Goal: Task Accomplishment & Management: Manage account settings

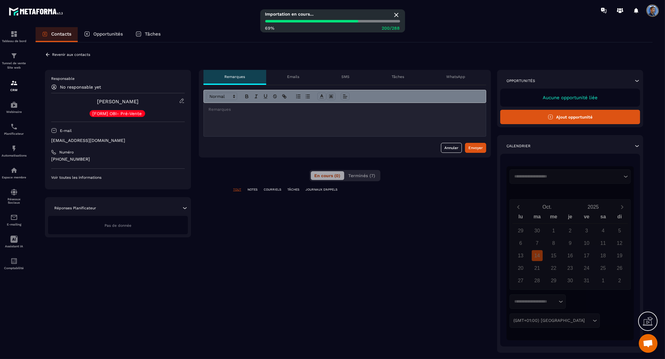
scroll to position [3113, 0]
click at [47, 55] on icon at bounding box center [48, 54] width 4 height 3
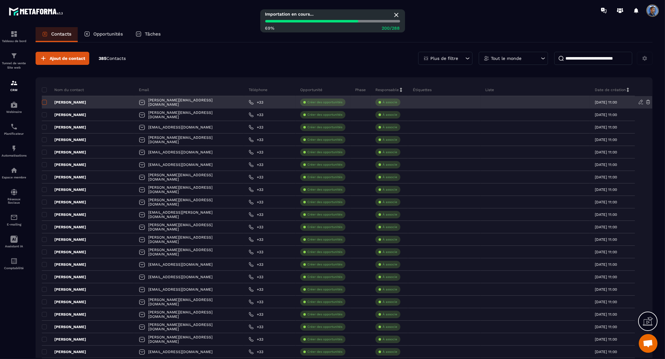
click at [44, 103] on span at bounding box center [44, 102] width 5 height 5
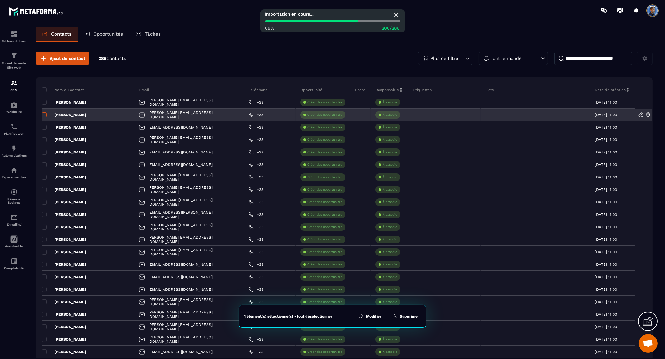
click at [43, 116] on span at bounding box center [44, 114] width 5 height 5
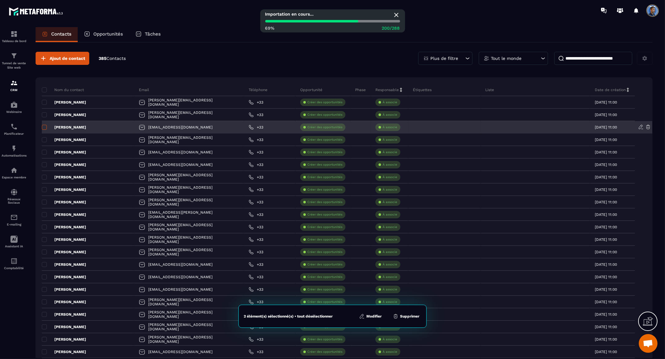
click at [45, 128] on span at bounding box center [44, 127] width 5 height 5
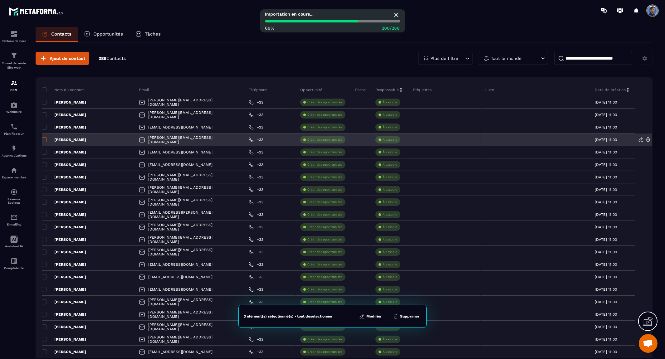
click at [44, 139] on span at bounding box center [44, 139] width 5 height 5
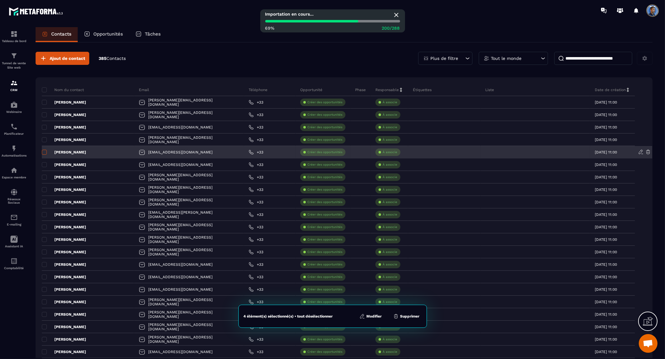
click at [44, 153] on span at bounding box center [44, 152] width 5 height 5
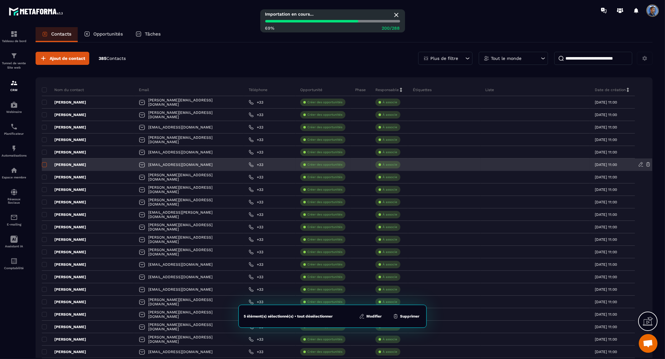
click at [45, 166] on span at bounding box center [44, 164] width 5 height 5
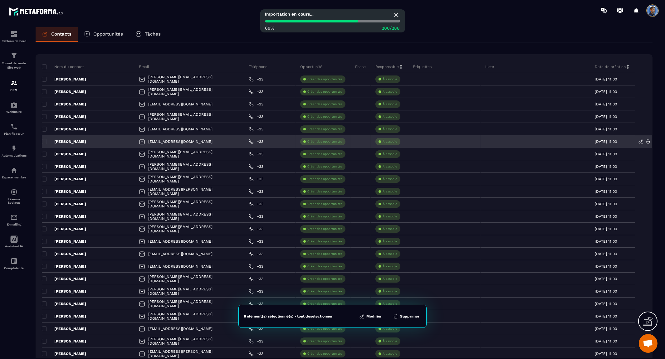
scroll to position [35, 0]
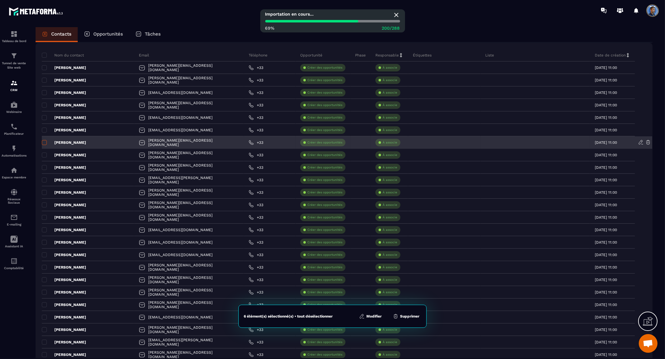
click at [43, 144] on span at bounding box center [44, 142] width 5 height 5
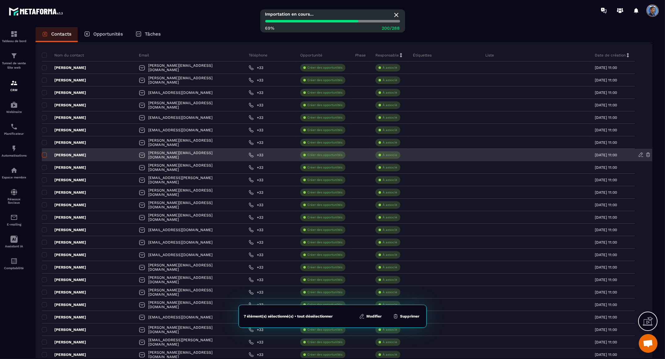
click at [45, 156] on span at bounding box center [44, 155] width 5 height 5
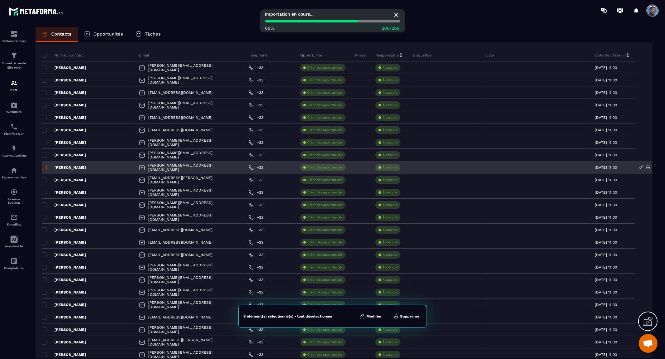
click at [44, 169] on span at bounding box center [44, 167] width 5 height 5
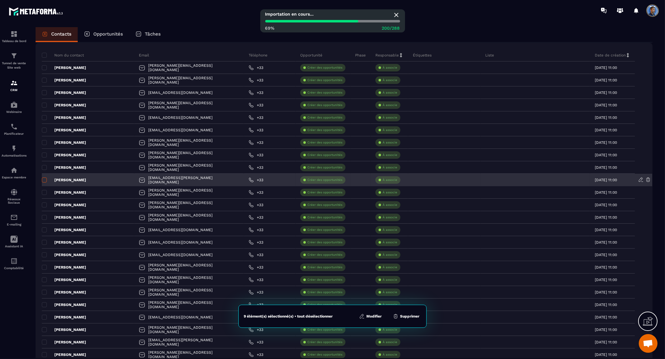
click at [44, 180] on span at bounding box center [44, 180] width 5 height 5
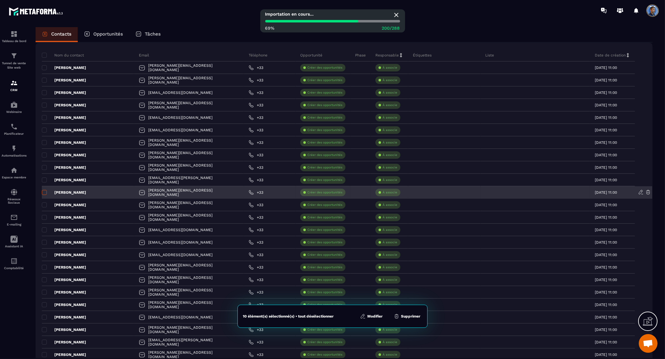
click at [44, 191] on span at bounding box center [44, 192] width 5 height 5
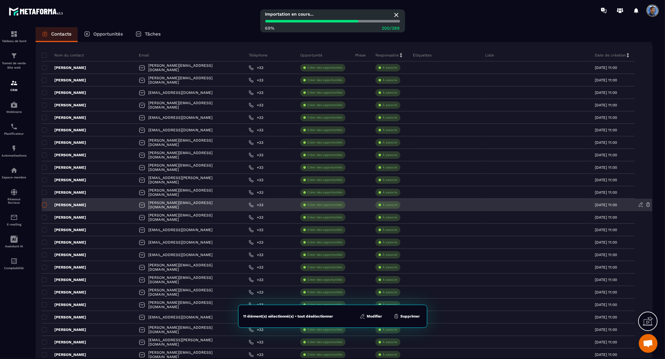
click at [44, 206] on span at bounding box center [44, 205] width 5 height 5
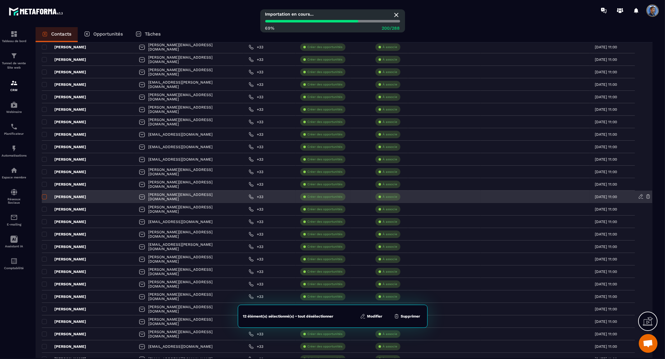
scroll to position [139, 0]
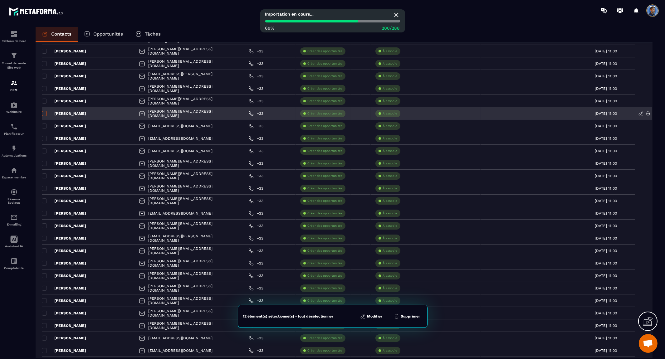
click at [43, 114] on span at bounding box center [44, 113] width 5 height 5
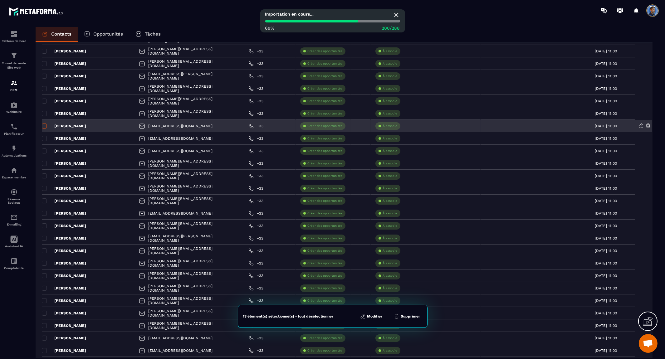
click at [43, 126] on span at bounding box center [44, 126] width 5 height 5
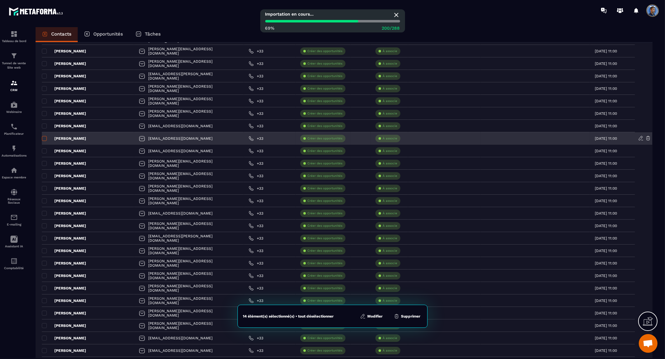
click at [45, 139] on span at bounding box center [44, 138] width 5 height 5
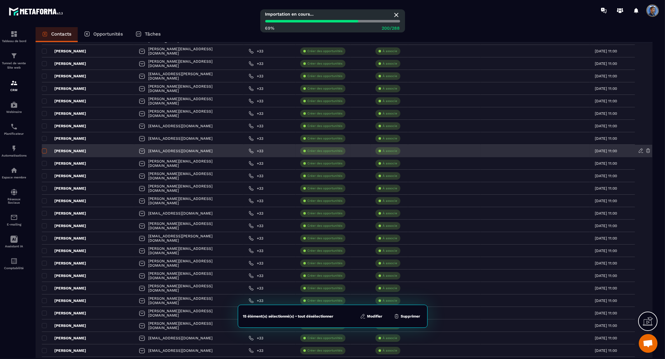
click at [45, 151] on span at bounding box center [44, 151] width 5 height 5
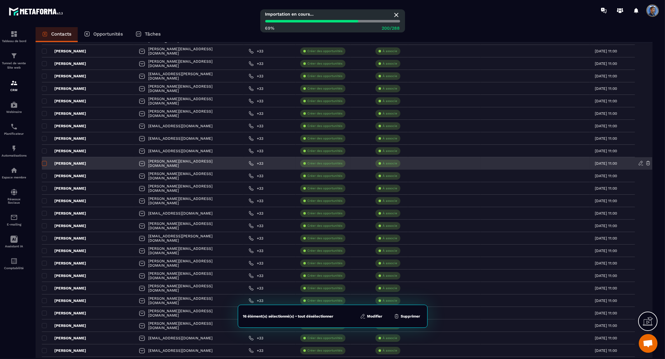
click at [45, 163] on span at bounding box center [44, 163] width 5 height 5
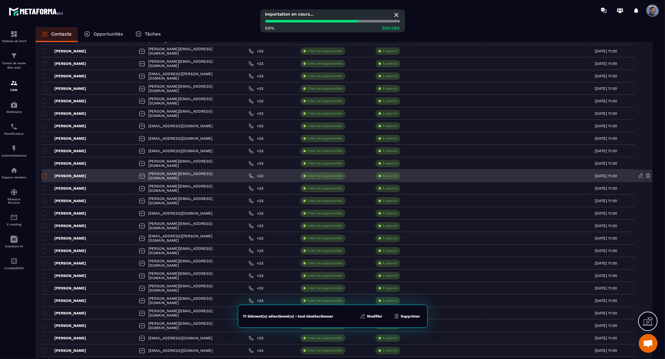
click at [44, 176] on span at bounding box center [44, 176] width 5 height 5
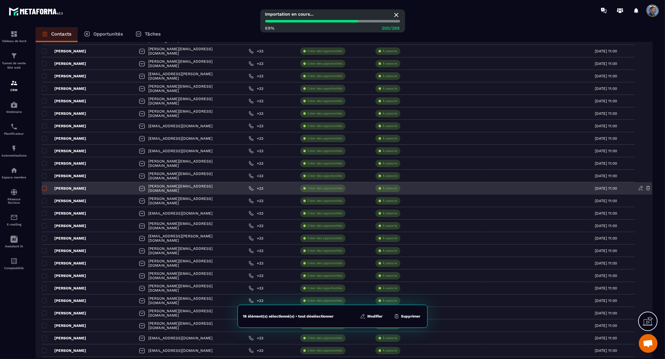
click at [43, 188] on span at bounding box center [44, 188] width 5 height 5
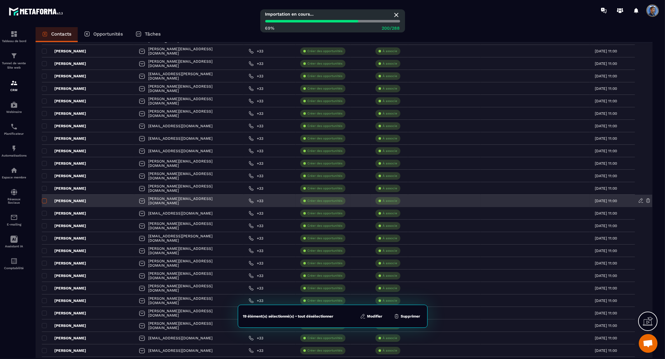
click at [45, 201] on span at bounding box center [44, 201] width 5 height 5
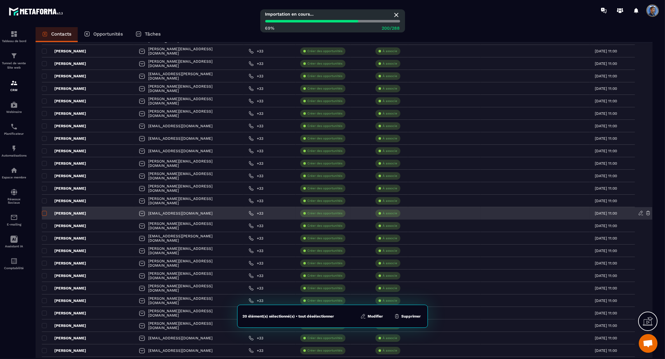
click at [44, 215] on span at bounding box center [44, 213] width 5 height 5
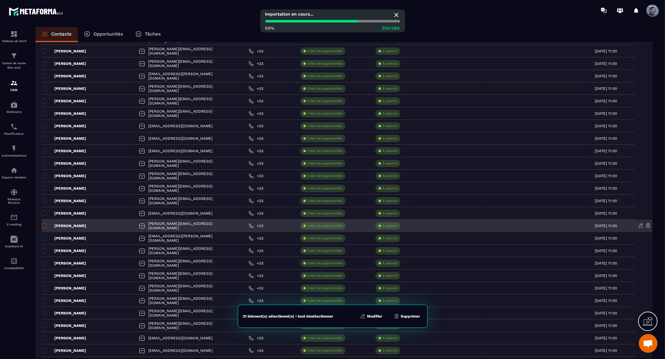
click at [44, 226] on span at bounding box center [44, 225] width 5 height 5
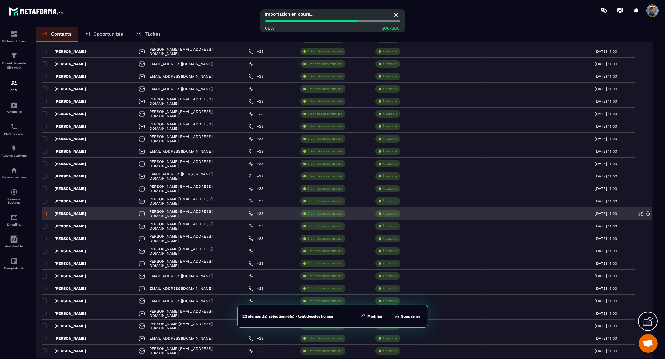
scroll to position [208, 0]
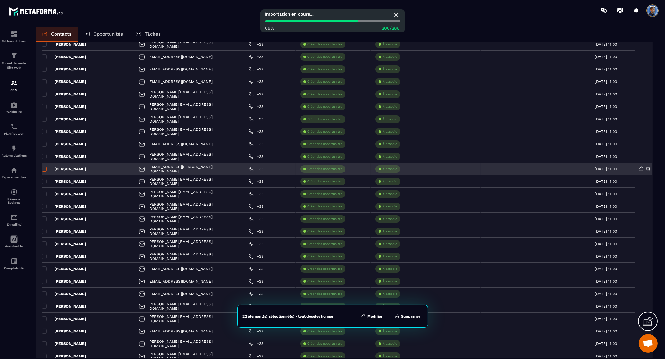
click at [44, 169] on span at bounding box center [44, 169] width 5 height 5
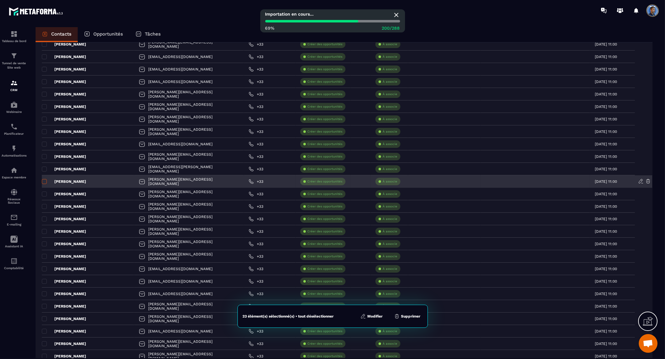
click at [44, 180] on span at bounding box center [44, 181] width 5 height 5
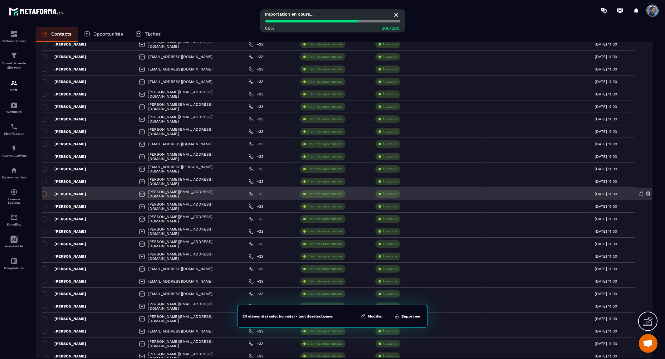
click at [44, 195] on span at bounding box center [44, 194] width 5 height 5
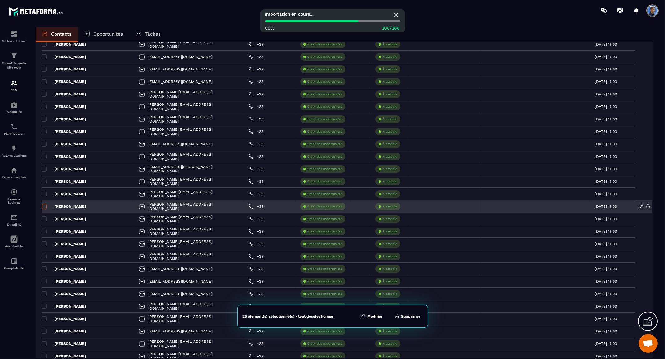
click at [44, 207] on span at bounding box center [44, 206] width 5 height 5
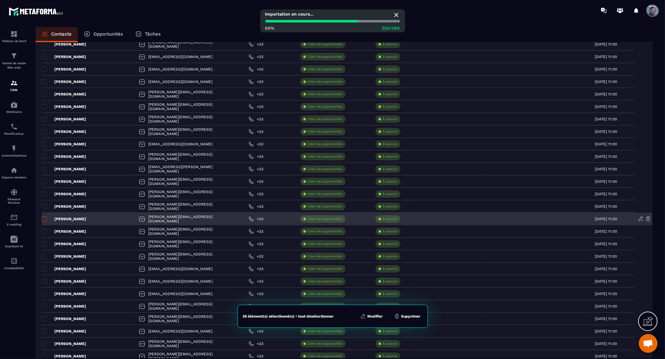
click at [45, 220] on span at bounding box center [44, 219] width 5 height 5
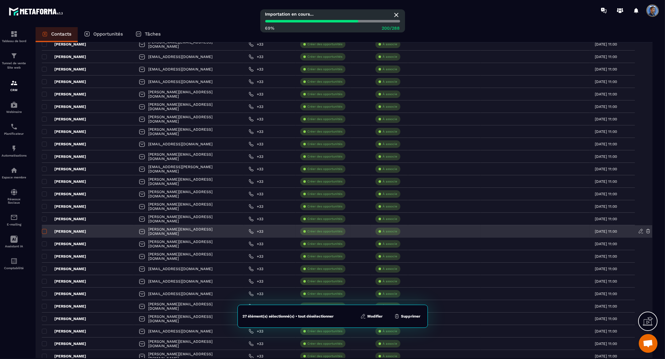
click at [45, 231] on span at bounding box center [44, 231] width 5 height 5
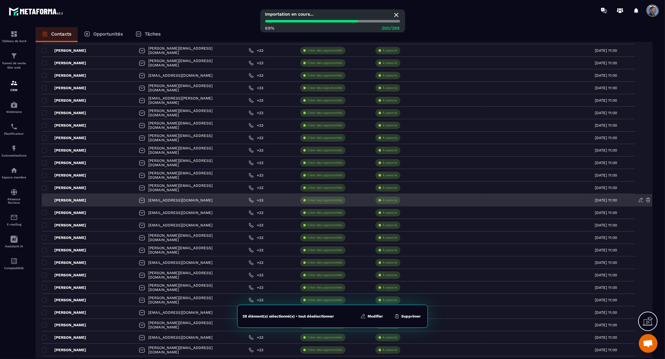
scroll to position [277, 0]
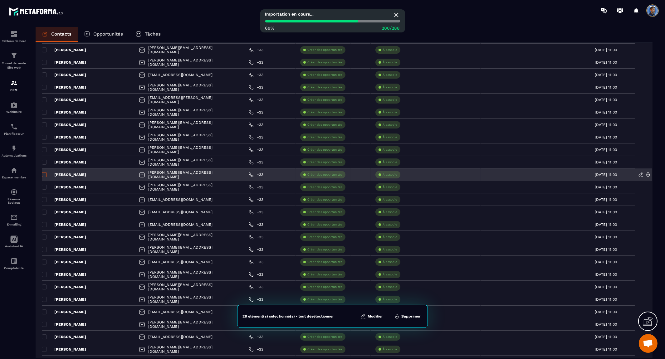
click at [45, 175] on span at bounding box center [44, 174] width 5 height 5
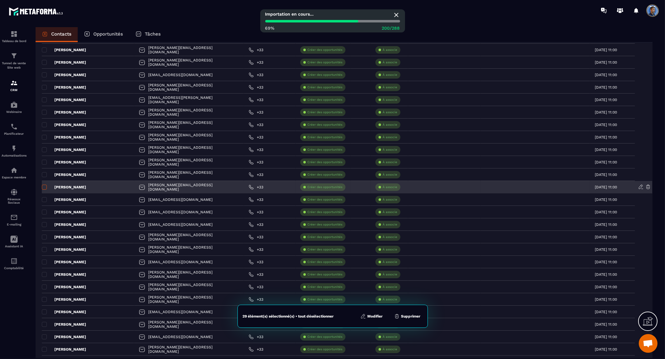
click at [45, 188] on span at bounding box center [44, 187] width 5 height 5
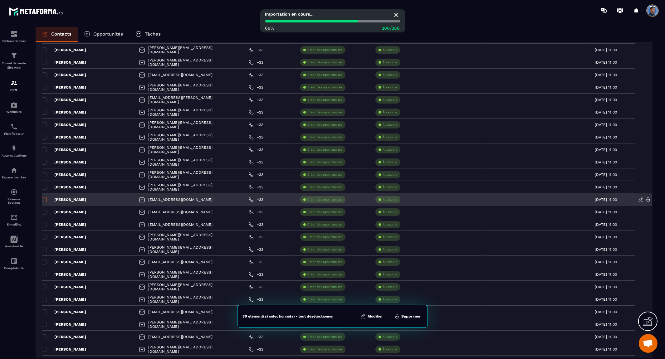
click at [44, 199] on span at bounding box center [44, 199] width 5 height 5
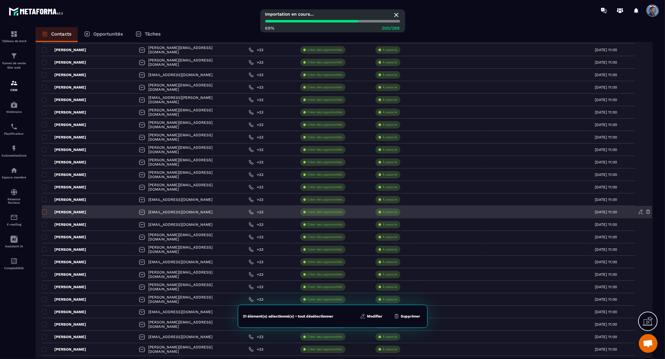
click at [44, 210] on span at bounding box center [44, 212] width 5 height 5
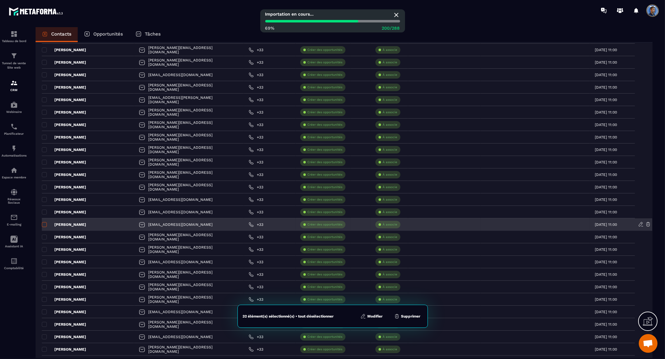
click at [45, 224] on span at bounding box center [44, 224] width 5 height 5
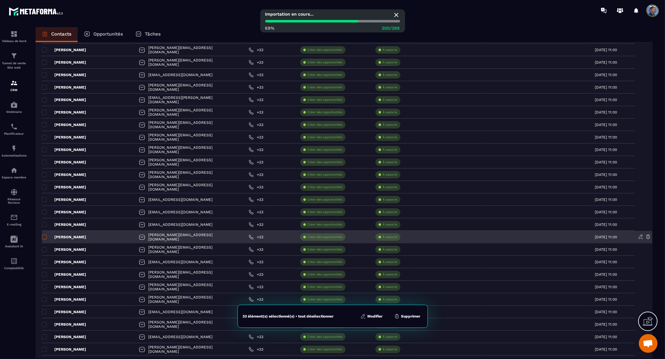
click at [44, 237] on span at bounding box center [44, 237] width 5 height 5
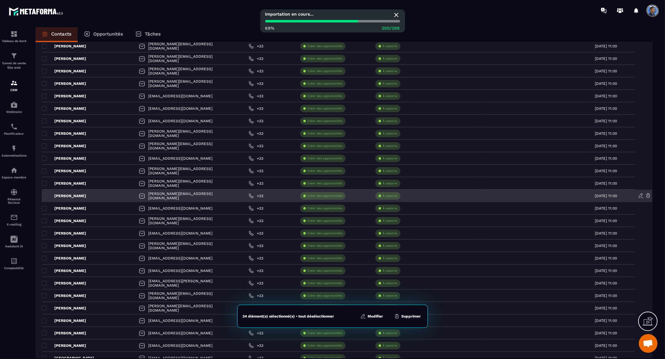
scroll to position [381, 0]
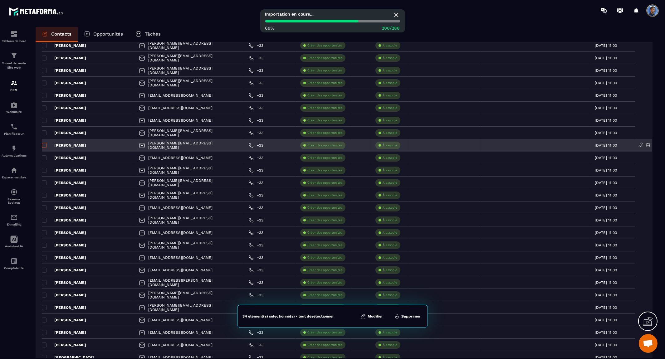
click at [45, 146] on span at bounding box center [44, 145] width 5 height 5
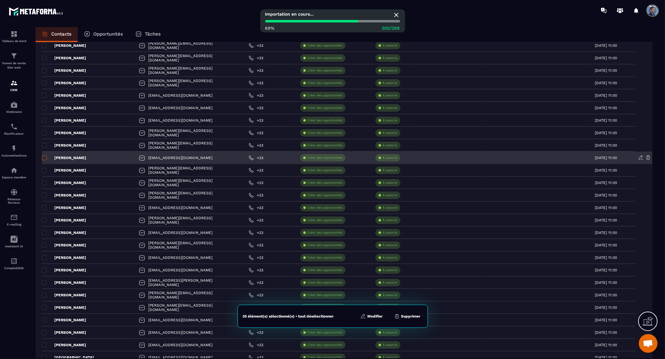
click at [44, 159] on span at bounding box center [44, 157] width 5 height 5
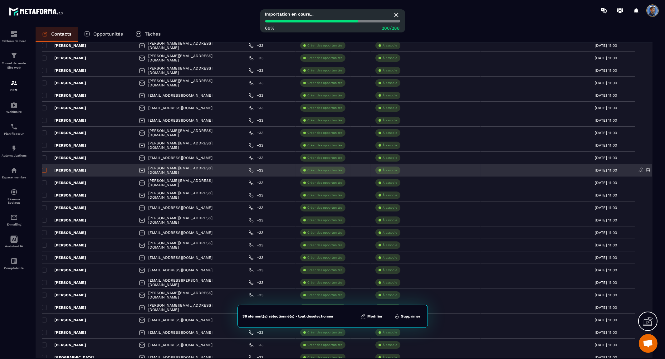
drag, startPoint x: 44, startPoint y: 170, endPoint x: 44, endPoint y: 177, distance: 7.2
click at [44, 170] on span at bounding box center [44, 170] width 5 height 5
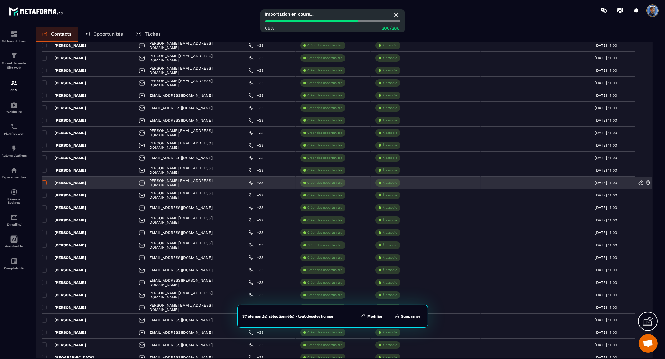
click at [44, 182] on span at bounding box center [44, 182] width 5 height 5
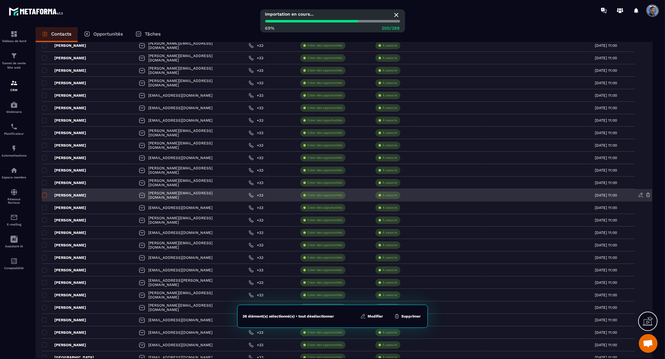
click at [44, 194] on span at bounding box center [44, 195] width 5 height 5
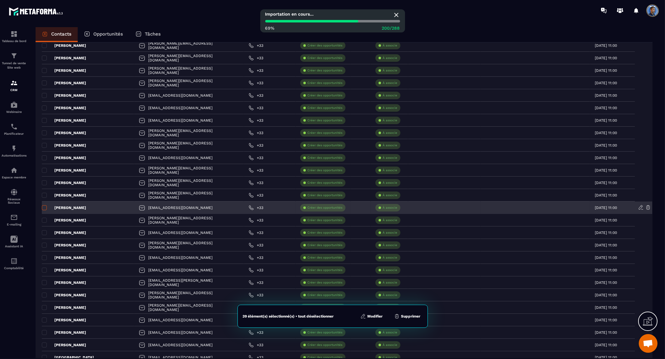
click at [45, 207] on span at bounding box center [44, 207] width 5 height 5
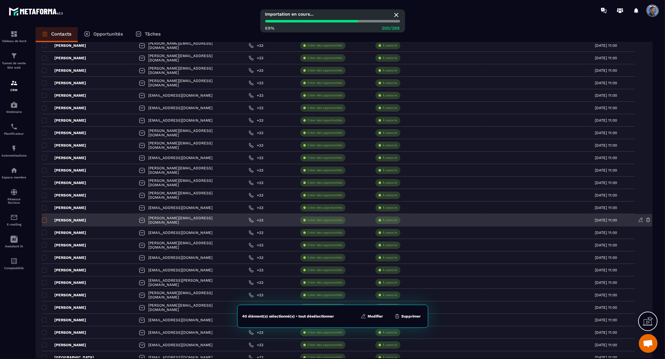
click at [45, 219] on span at bounding box center [44, 220] width 5 height 5
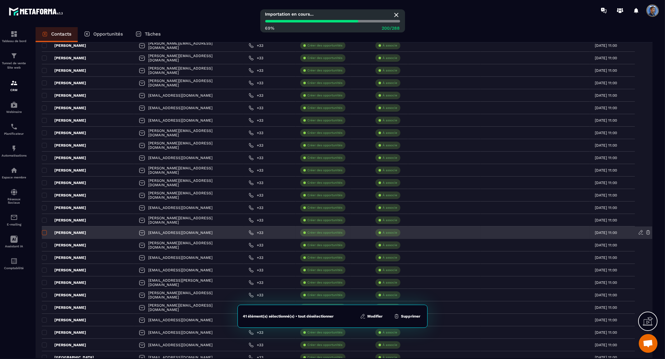
click at [44, 231] on span at bounding box center [44, 232] width 5 height 5
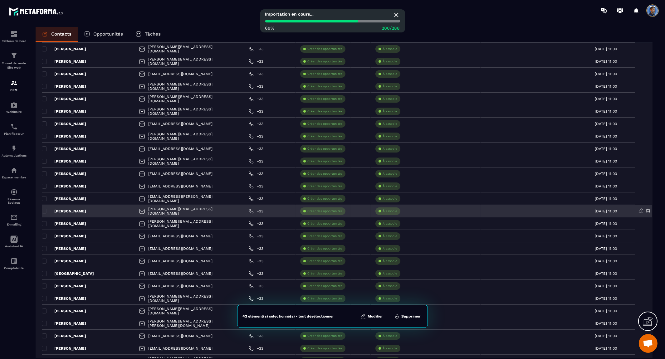
scroll to position [485, 0]
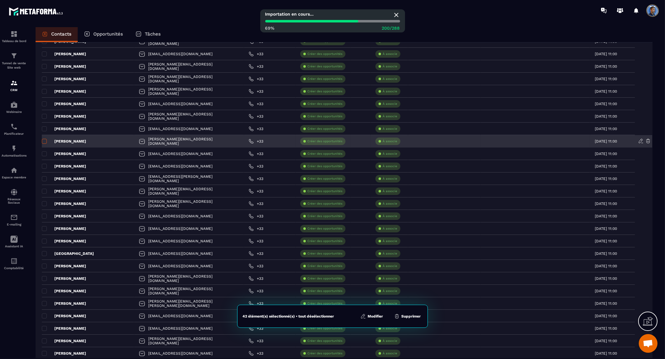
click at [43, 143] on span at bounding box center [44, 141] width 5 height 5
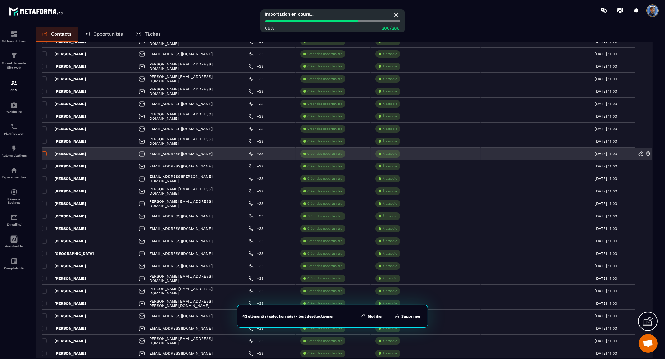
click at [44, 154] on span at bounding box center [44, 153] width 5 height 5
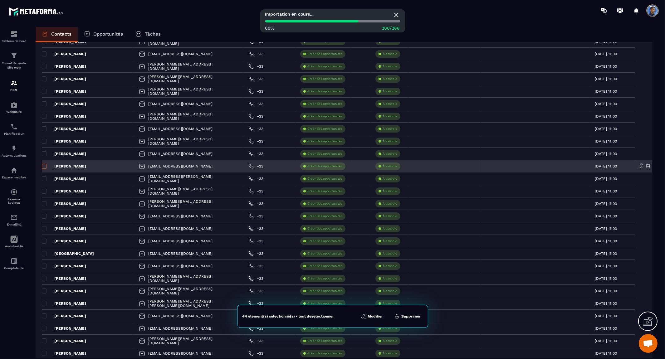
click at [45, 165] on span at bounding box center [44, 166] width 5 height 5
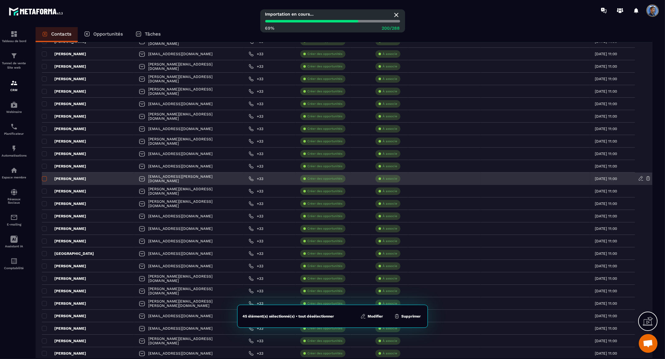
click at [44, 177] on span at bounding box center [44, 178] width 5 height 5
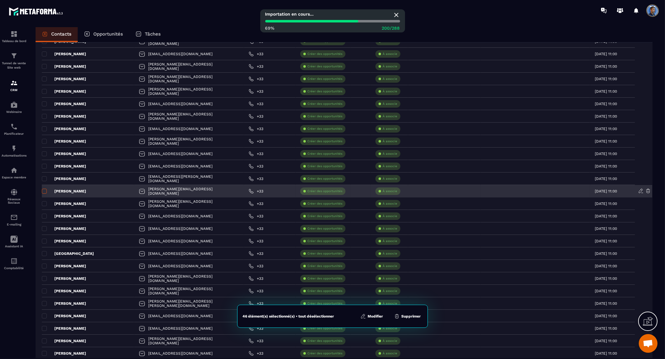
click at [44, 189] on span at bounding box center [44, 191] width 5 height 5
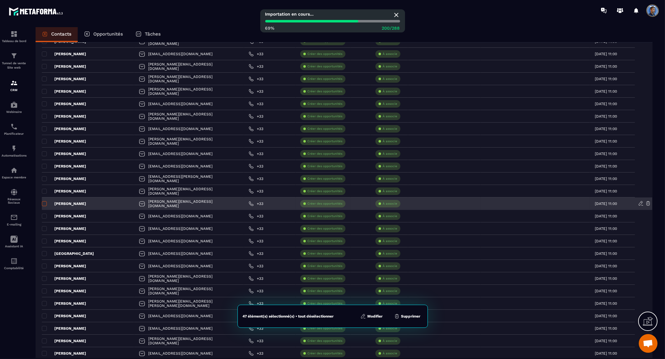
click at [45, 203] on span at bounding box center [44, 203] width 5 height 5
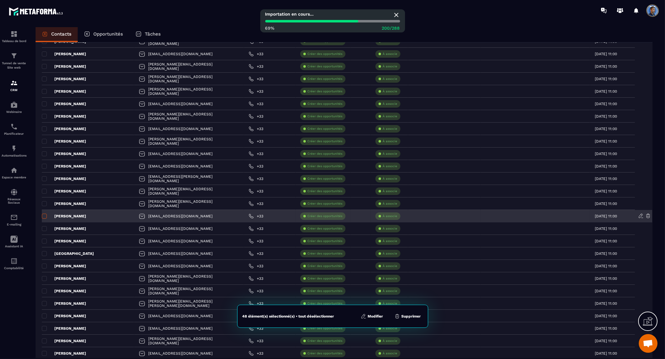
click at [43, 217] on span at bounding box center [44, 216] width 5 height 5
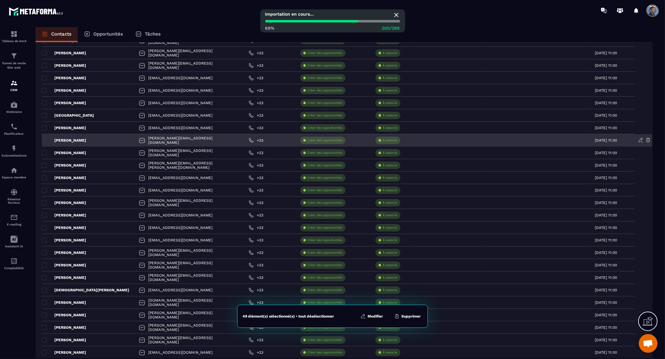
scroll to position [624, 0]
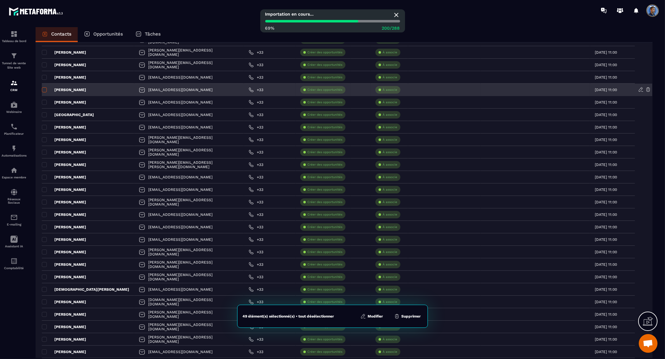
drag, startPoint x: 46, startPoint y: 90, endPoint x: 44, endPoint y: 99, distance: 8.9
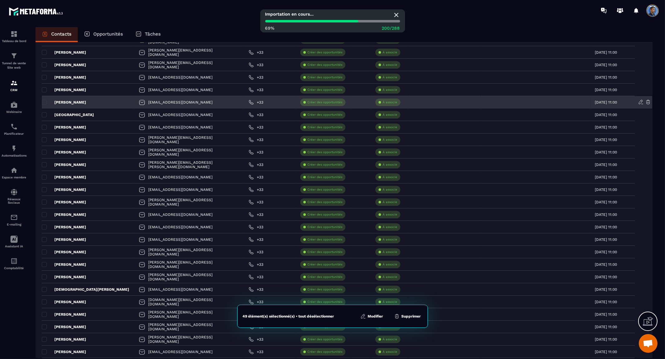
click at [46, 91] on span at bounding box center [44, 89] width 5 height 5
click at [43, 104] on span at bounding box center [44, 102] width 5 height 5
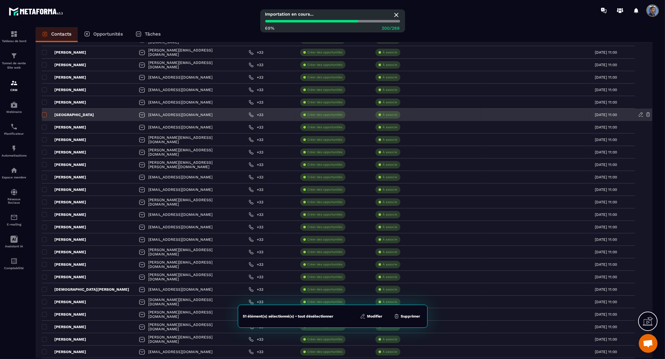
click at [45, 115] on span at bounding box center [44, 114] width 5 height 5
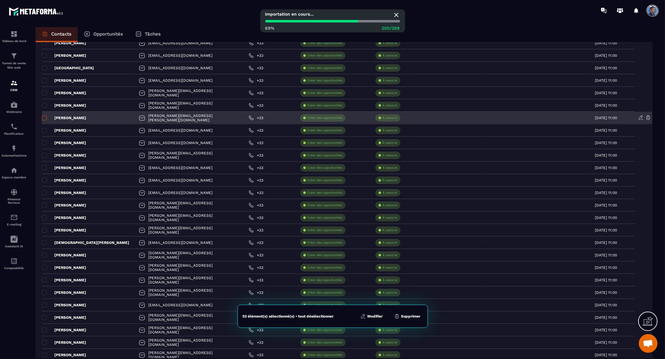
scroll to position [659, 0]
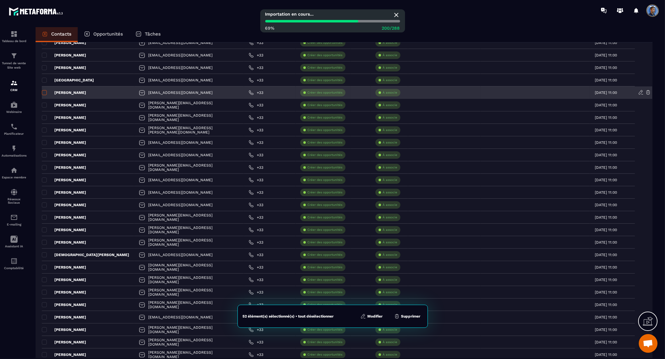
click at [45, 92] on span at bounding box center [44, 92] width 5 height 5
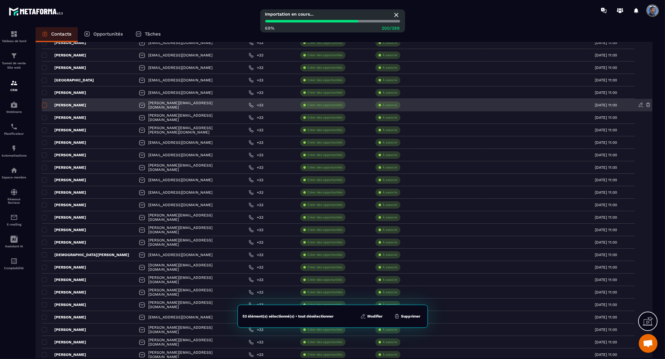
click at [44, 104] on span at bounding box center [44, 105] width 5 height 5
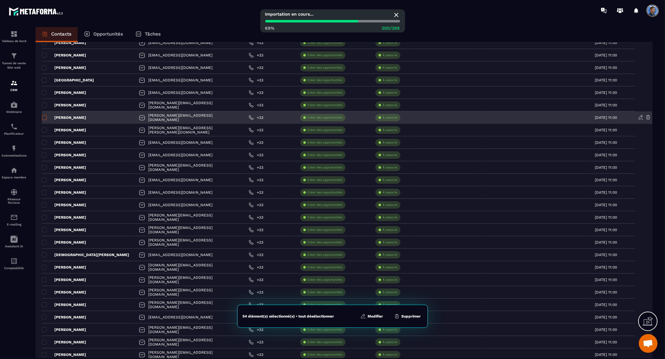
click at [43, 116] on span at bounding box center [44, 117] width 5 height 5
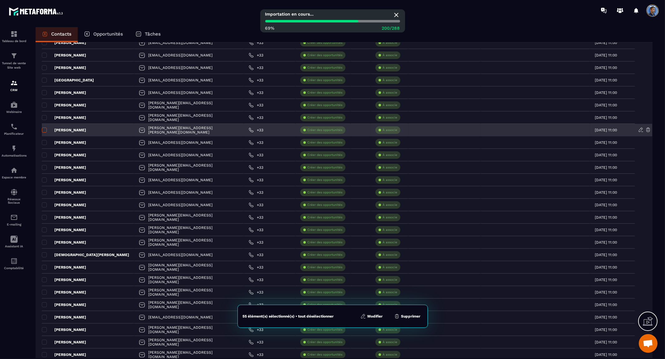
drag, startPoint x: 44, startPoint y: 128, endPoint x: 44, endPoint y: 132, distance: 3.8
click at [44, 128] on span at bounding box center [44, 130] width 5 height 5
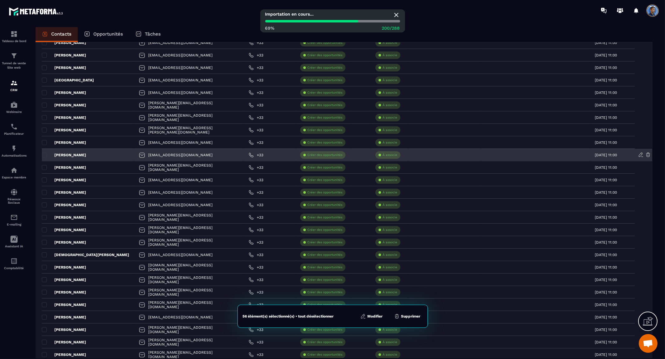
drag, startPoint x: 44, startPoint y: 144, endPoint x: 44, endPoint y: 150, distance: 6.2
click at [44, 145] on span at bounding box center [44, 142] width 5 height 5
click at [45, 156] on span at bounding box center [44, 155] width 5 height 5
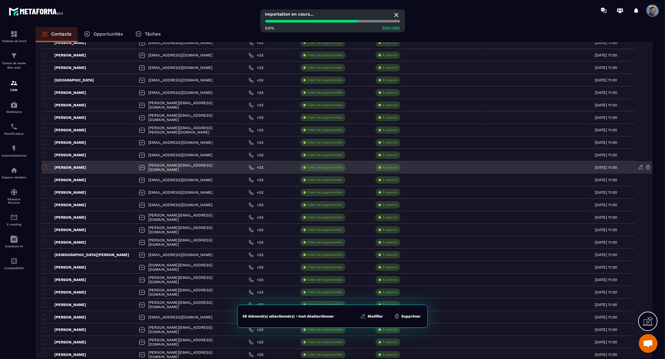
click at [46, 169] on span at bounding box center [44, 167] width 5 height 5
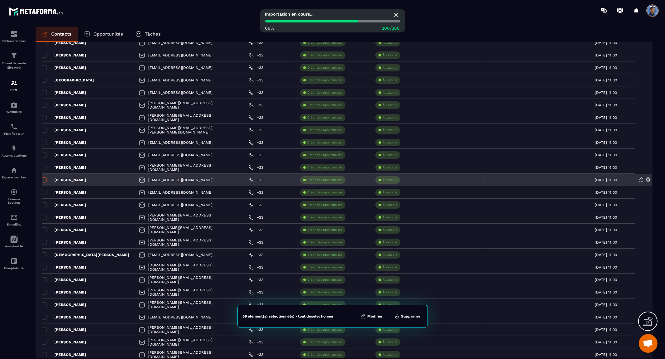
click at [43, 179] on span at bounding box center [44, 180] width 5 height 5
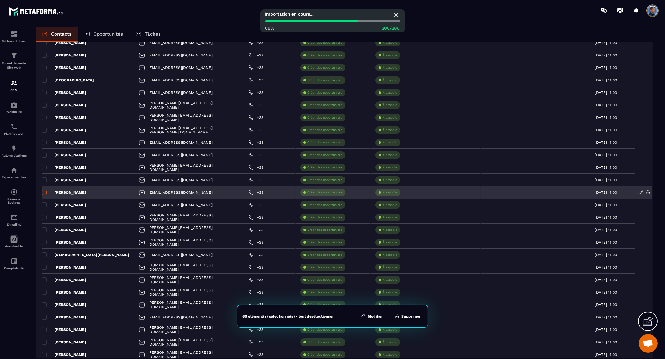
click at [42, 190] on span at bounding box center [44, 192] width 5 height 5
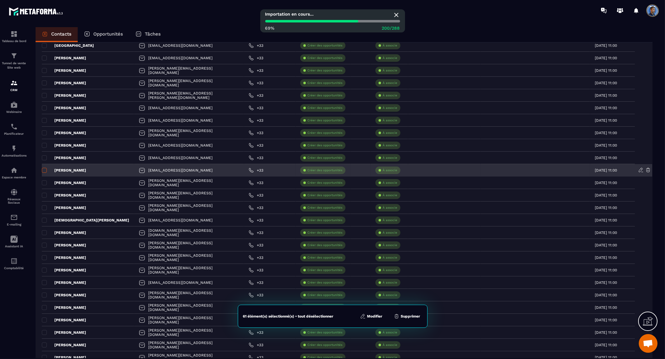
click at [45, 168] on span at bounding box center [44, 170] width 5 height 5
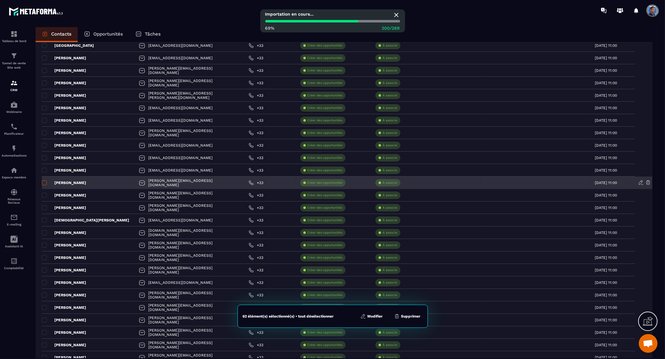
click at [44, 180] on span at bounding box center [44, 182] width 5 height 5
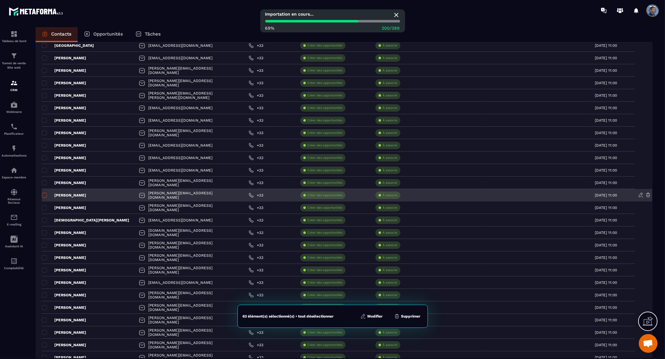
click at [44, 196] on span at bounding box center [44, 195] width 5 height 5
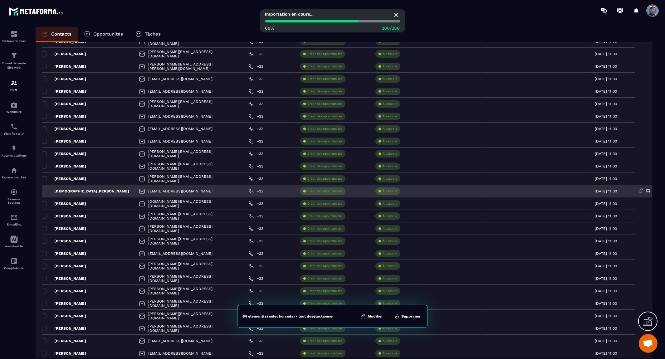
scroll to position [763, 0]
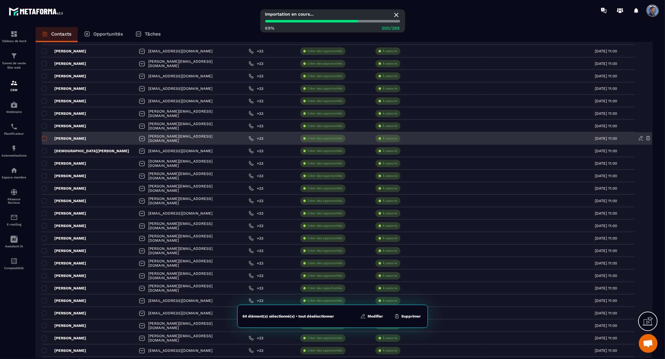
click at [42, 139] on span at bounding box center [44, 138] width 5 height 5
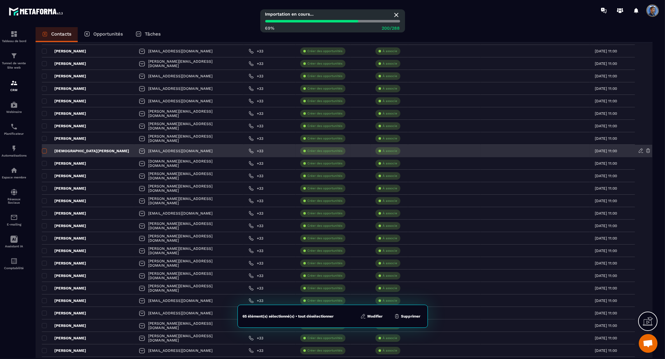
click at [44, 152] on span at bounding box center [44, 151] width 5 height 5
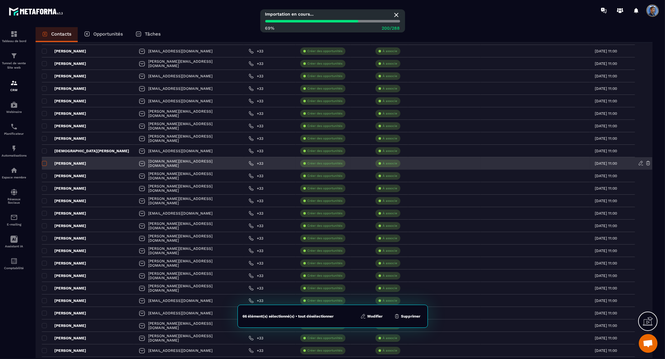
click at [45, 164] on span at bounding box center [44, 163] width 5 height 5
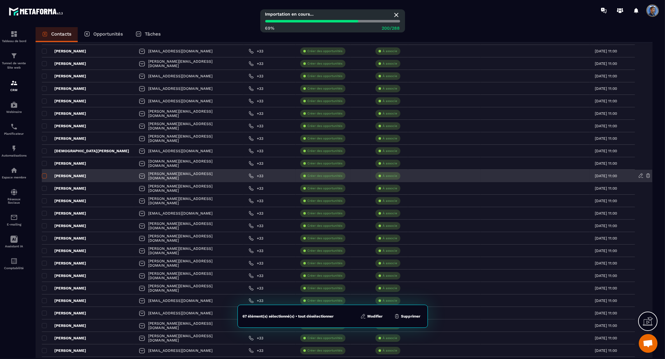
click at [45, 175] on span at bounding box center [44, 176] width 5 height 5
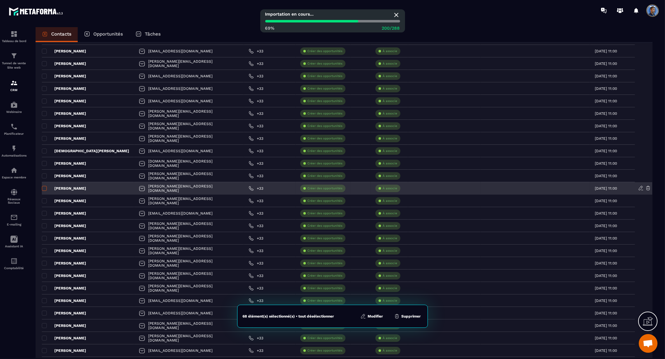
click at [43, 189] on span at bounding box center [44, 188] width 5 height 5
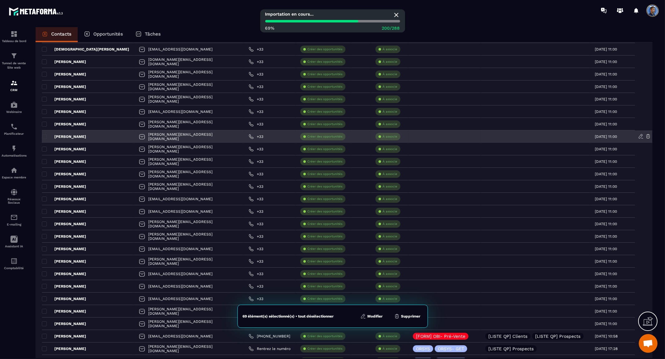
scroll to position [867, 0]
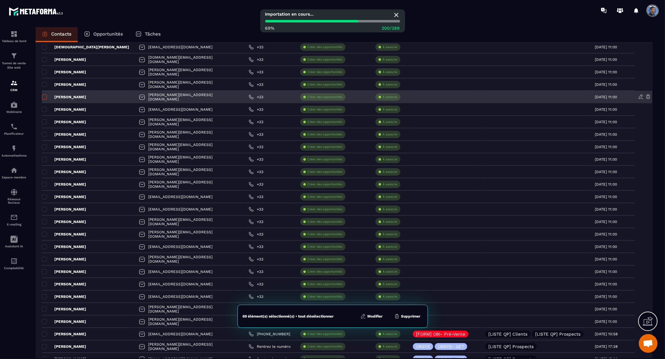
click at [45, 99] on span at bounding box center [44, 97] width 5 height 5
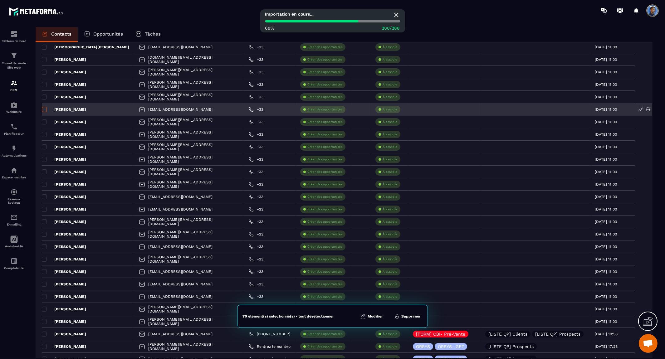
click at [45, 110] on span at bounding box center [44, 109] width 5 height 5
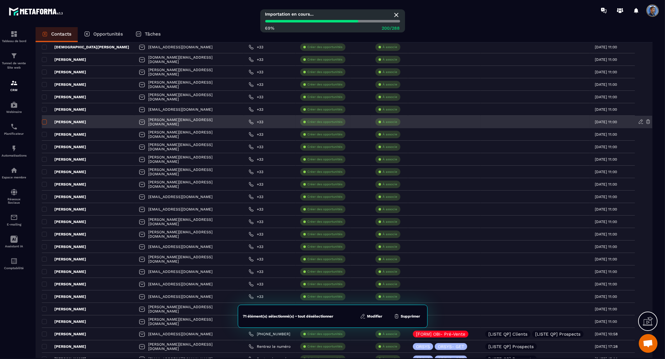
drag, startPoint x: 44, startPoint y: 121, endPoint x: 44, endPoint y: 128, distance: 6.9
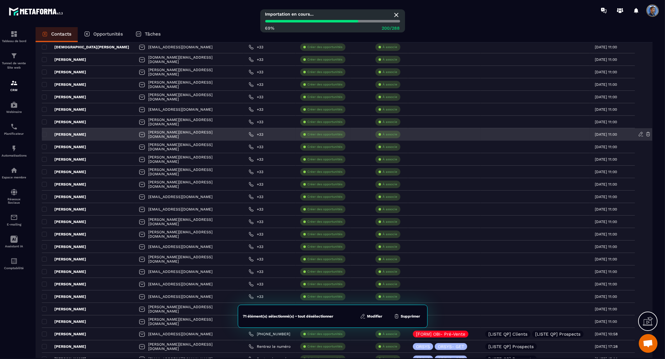
click at [44, 122] on span at bounding box center [44, 122] width 5 height 5
click at [45, 136] on span at bounding box center [44, 134] width 5 height 5
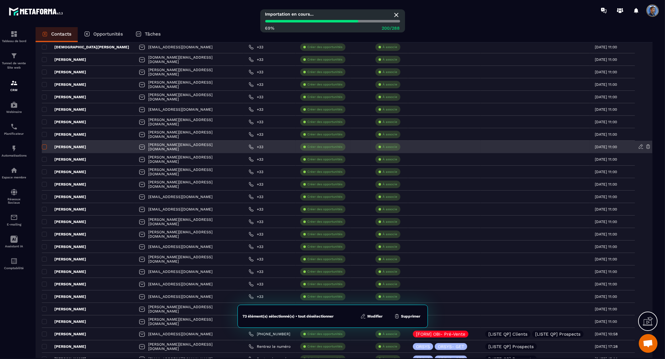
drag, startPoint x: 45, startPoint y: 147, endPoint x: 45, endPoint y: 154, distance: 6.3
click at [45, 148] on span at bounding box center [44, 147] width 5 height 5
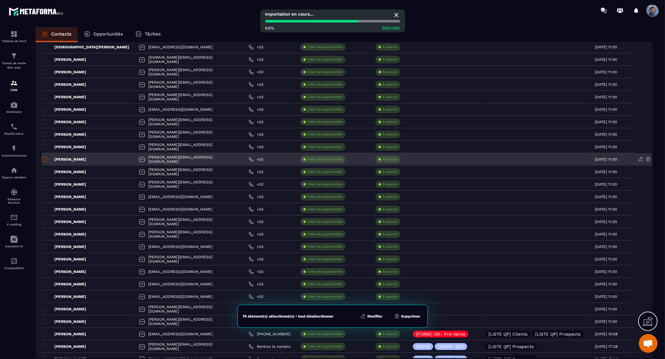
click at [44, 159] on span at bounding box center [44, 159] width 5 height 5
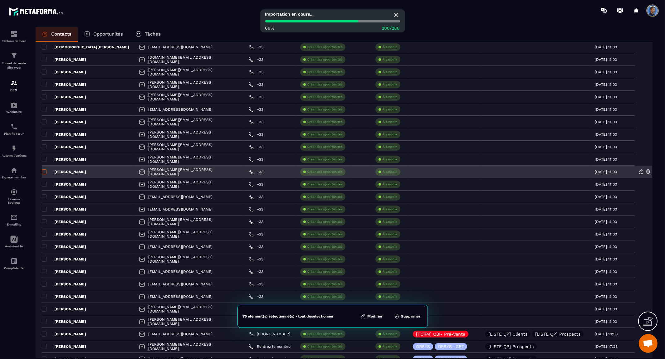
click at [44, 171] on span at bounding box center [44, 171] width 5 height 5
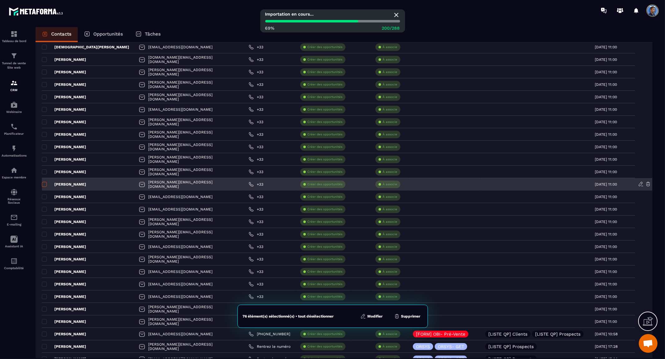
click at [44, 182] on span at bounding box center [44, 184] width 5 height 5
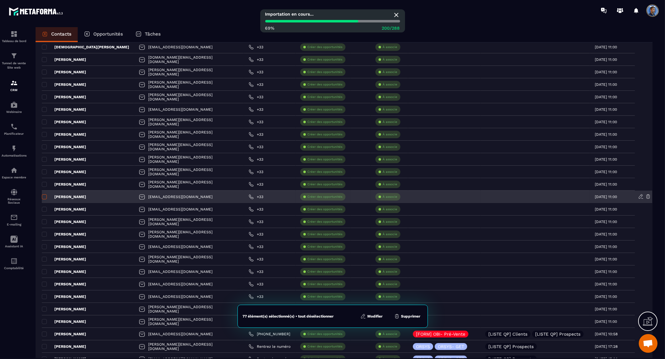
click at [43, 198] on span at bounding box center [44, 196] width 5 height 5
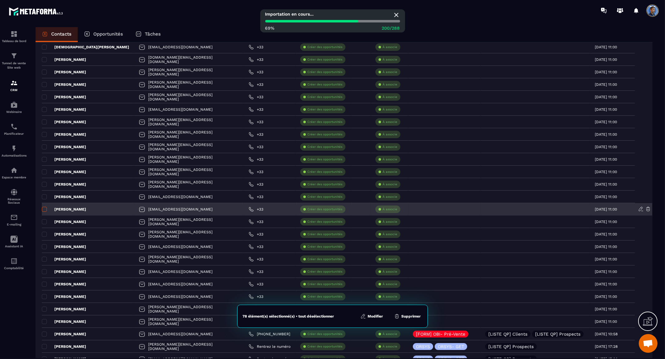
click at [44, 207] on span at bounding box center [44, 209] width 5 height 5
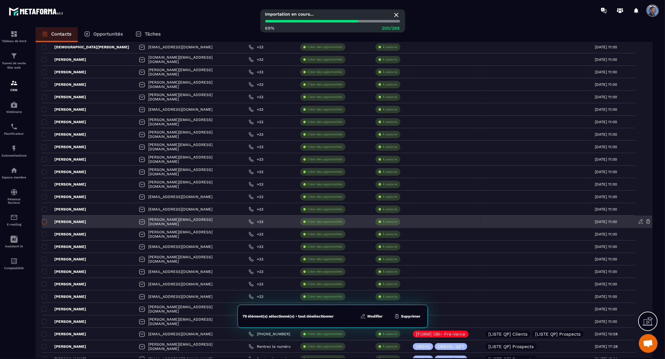
click at [44, 223] on span at bounding box center [44, 221] width 5 height 5
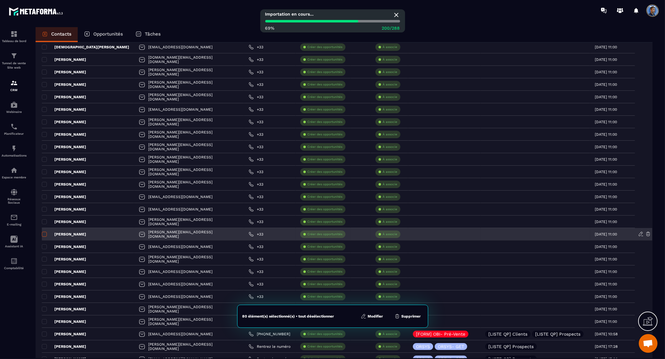
click at [45, 235] on span at bounding box center [44, 234] width 5 height 5
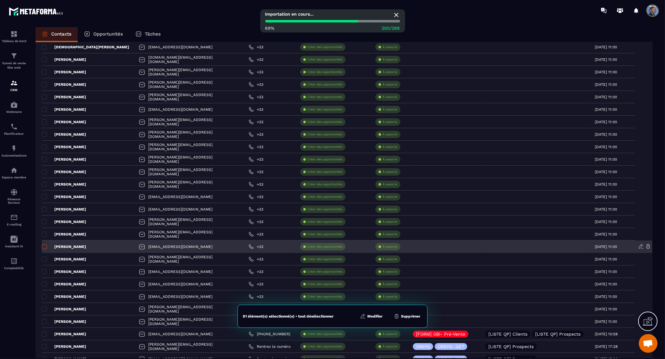
click at [44, 245] on span at bounding box center [44, 246] width 5 height 5
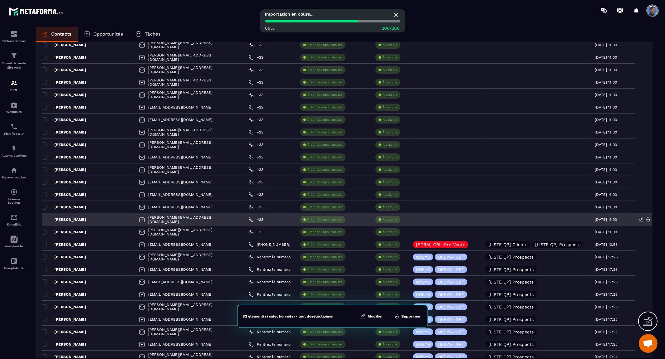
scroll to position [971, 0]
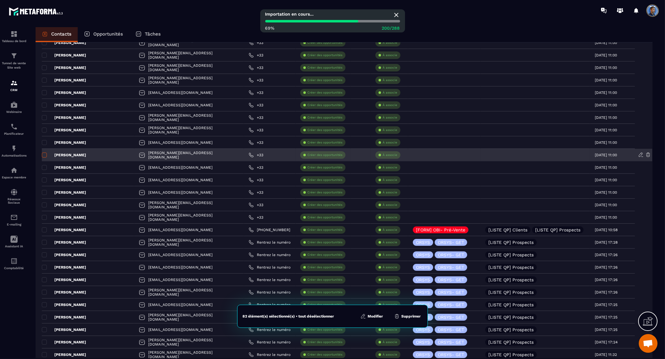
click at [44, 157] on span at bounding box center [44, 155] width 5 height 5
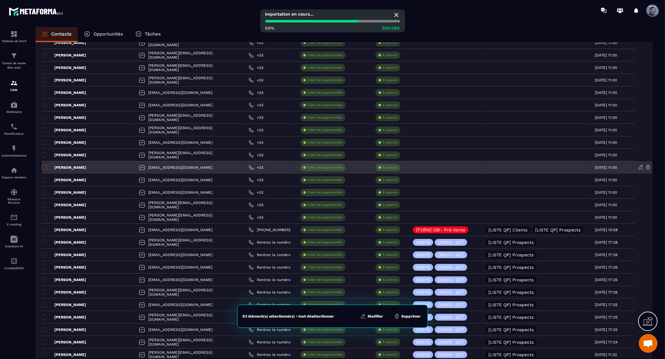
click at [44, 166] on span at bounding box center [44, 167] width 5 height 5
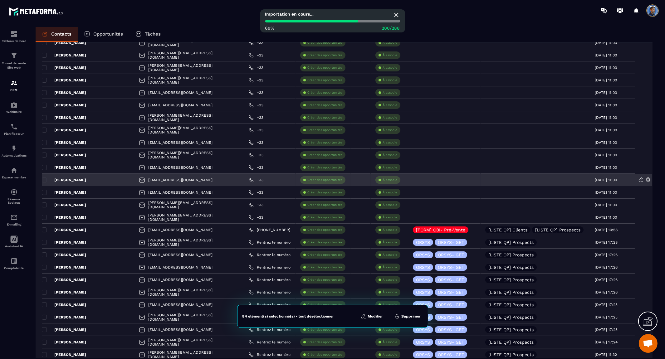
click at [45, 175] on div "[PERSON_NAME]" at bounding box center [88, 180] width 92 height 12
